Goal: Task Accomplishment & Management: Manage account settings

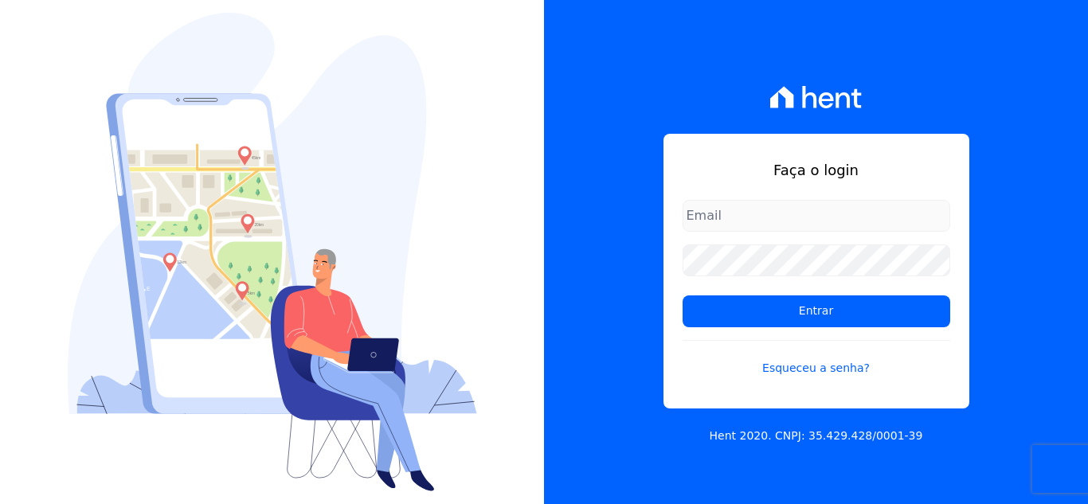
click at [793, 216] on input "email" at bounding box center [816, 216] width 268 height 32
type input "[EMAIL_ADDRESS][DOMAIN_NAME]"
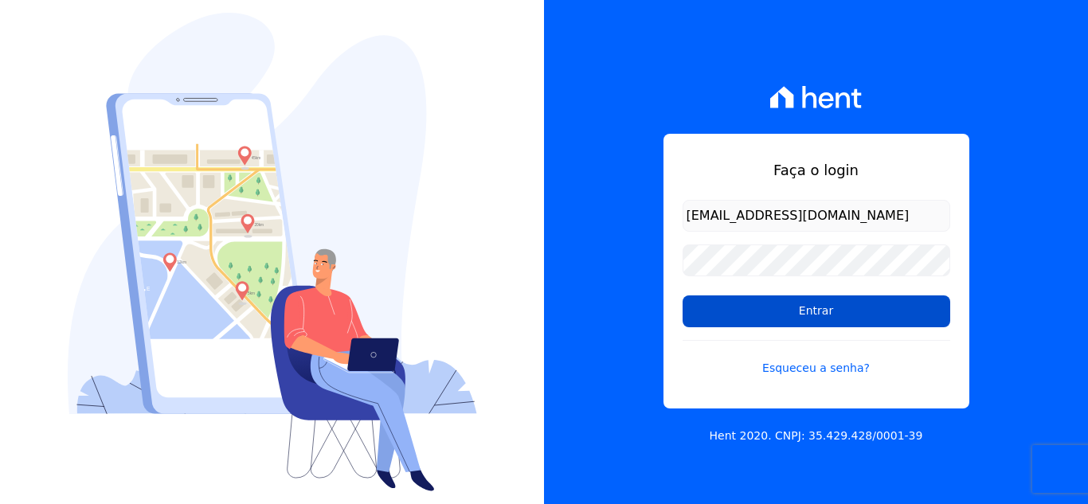
click at [785, 318] on input "Entrar" at bounding box center [816, 311] width 268 height 32
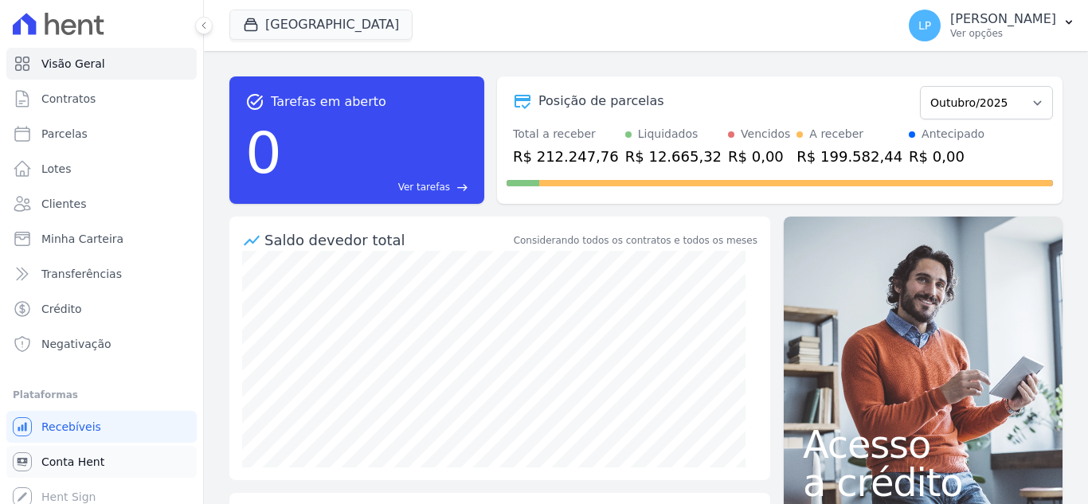
click at [57, 458] on span "Conta Hent" at bounding box center [72, 462] width 63 height 16
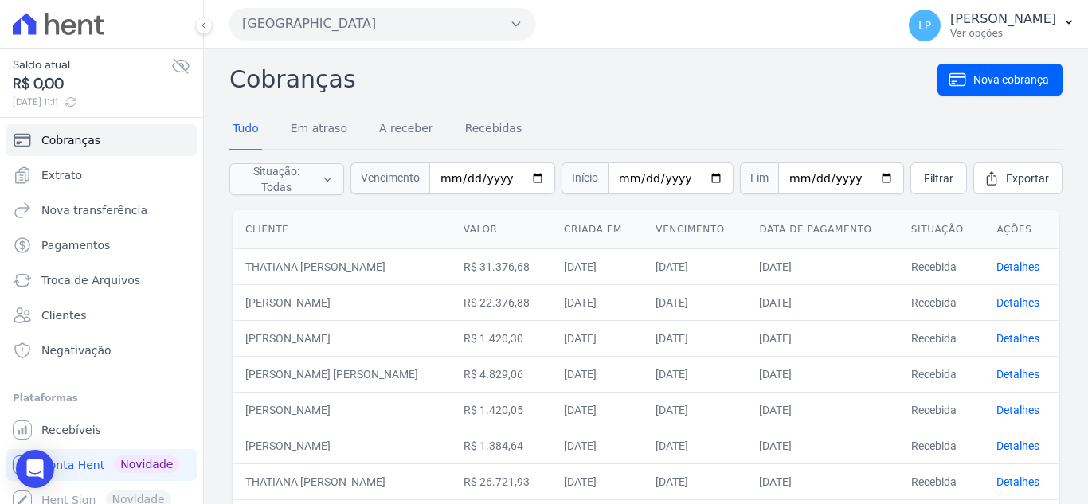
click at [373, 23] on button "Estação Nogueira" at bounding box center [382, 24] width 306 height 32
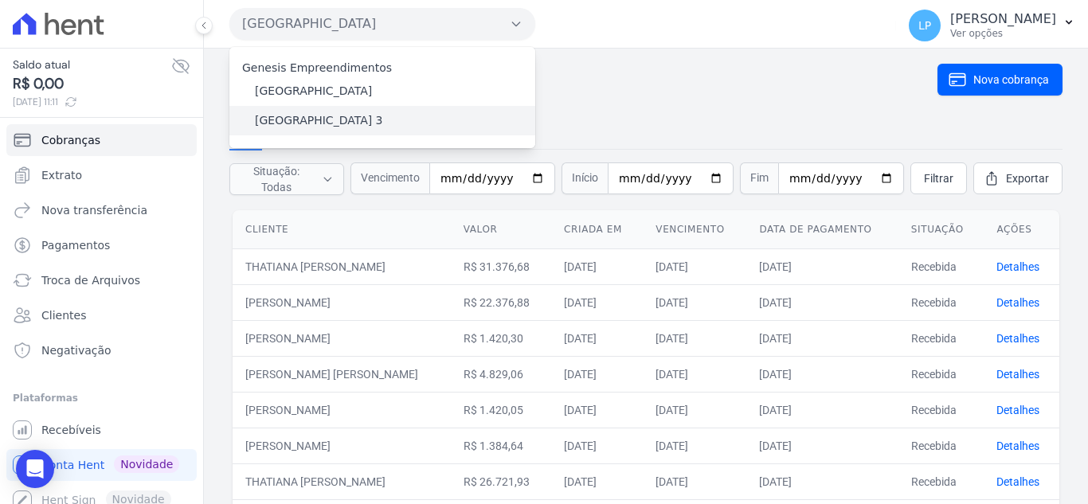
click at [311, 129] on div "Estação Nogueira 3" at bounding box center [382, 120] width 306 height 29
click at [272, 119] on label "Estação Nogueira 3" at bounding box center [319, 120] width 128 height 17
click at [0, 0] on input "Estação Nogueira 3" at bounding box center [0, 0] width 0 height 0
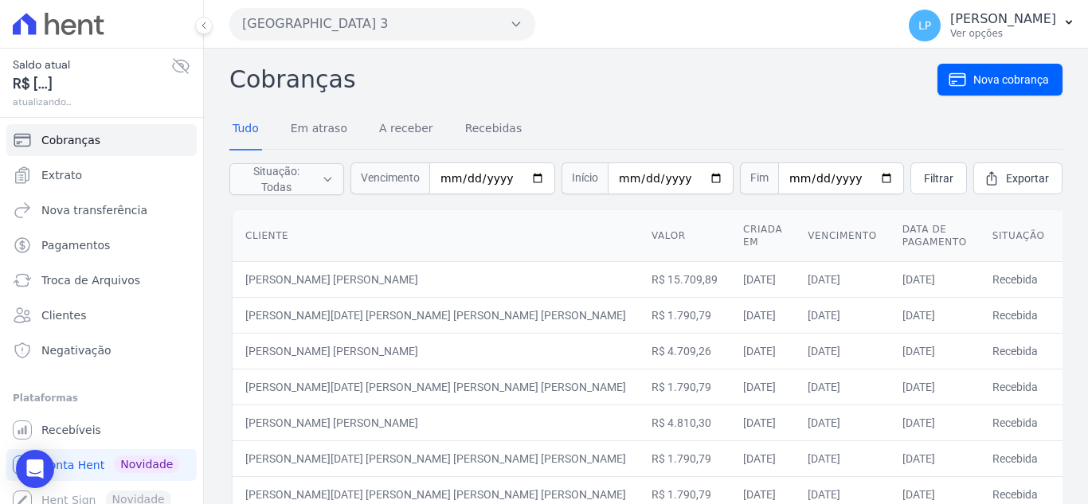
click at [173, 66] on icon at bounding box center [181, 66] width 16 height 14
click at [173, 68] on icon at bounding box center [181, 66] width 16 height 14
